Goal: Find contact information: Find contact information

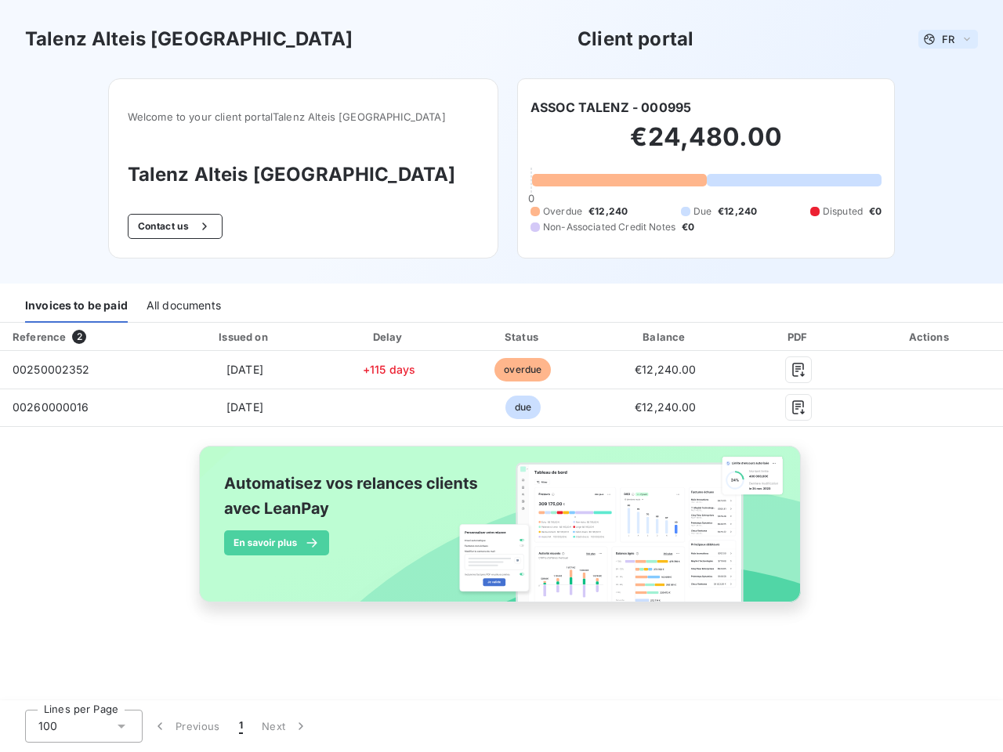
click at [948, 39] on span "FR" at bounding box center [948, 39] width 13 height 13
click at [200, 226] on button "Contact us" at bounding box center [175, 226] width 95 height 25
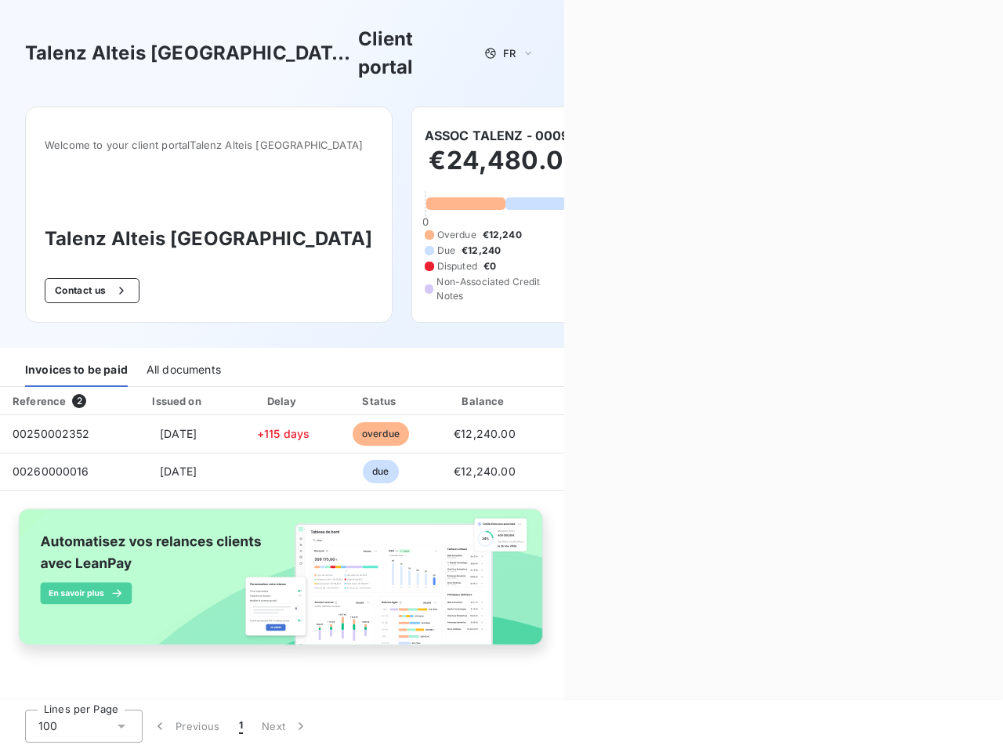
click at [610, 107] on div "Contact us Fill out the form below, and a member of our team will get back to y…" at bounding box center [783, 376] width 439 height 752
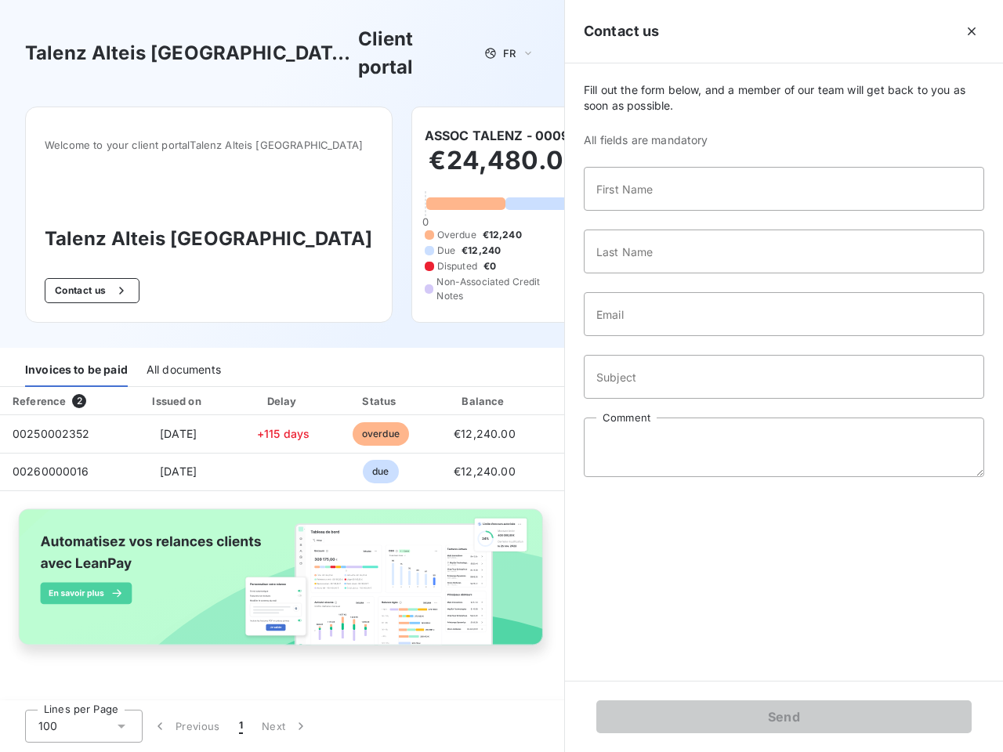
click at [76, 354] on div "Invoices to be paid" at bounding box center [76, 370] width 103 height 33
